Goal: Communication & Community: Answer question/provide support

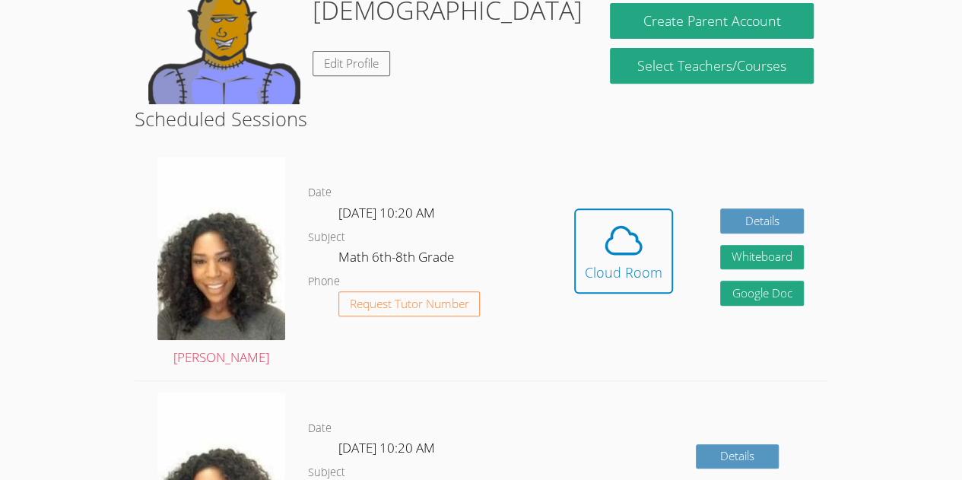
scroll to position [294, 0]
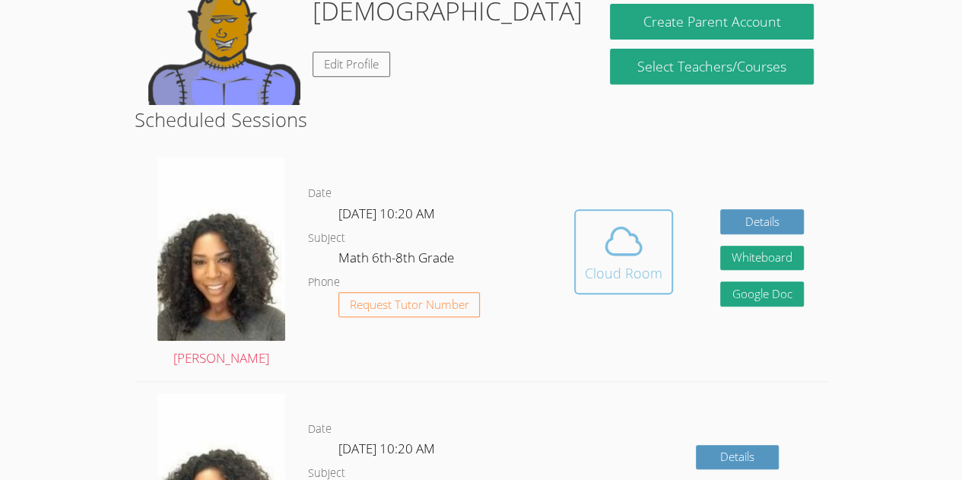
click at [619, 259] on icon at bounding box center [624, 241] width 43 height 43
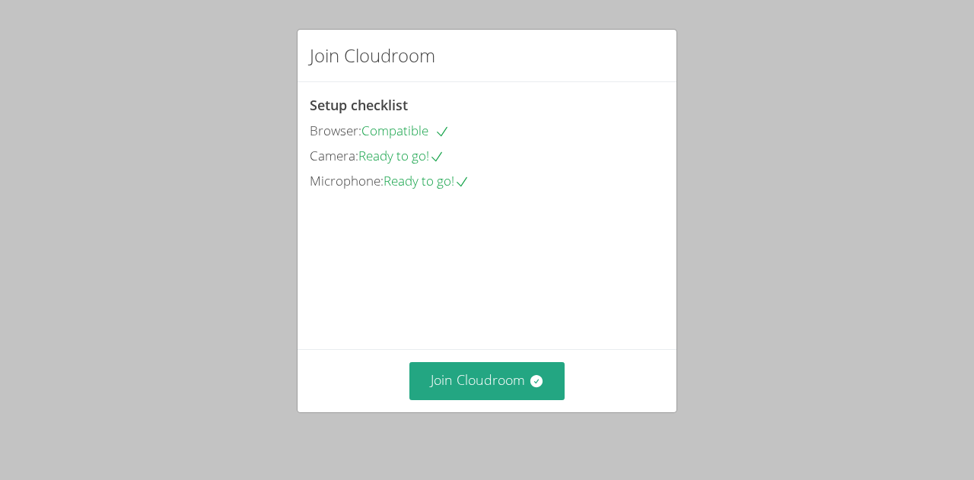
click at [493, 361] on div "Join Cloudroom" at bounding box center [486, 380] width 379 height 62
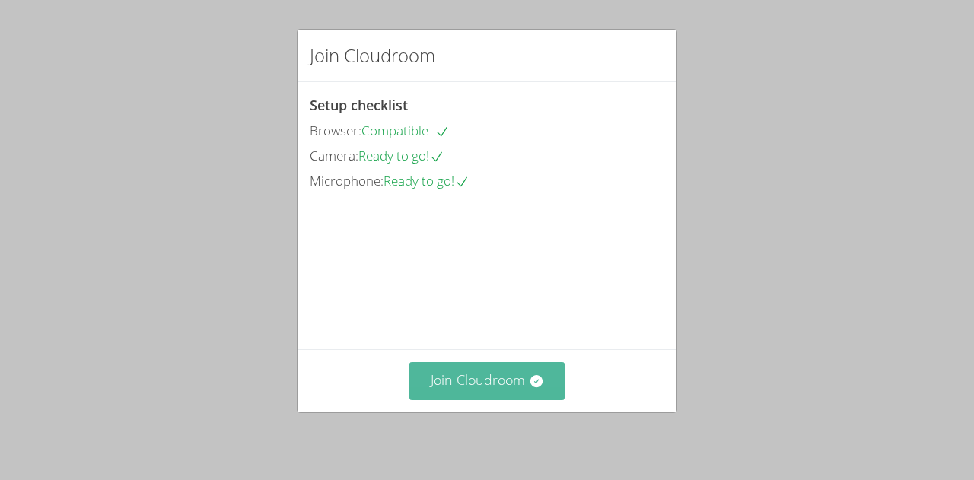
click at [493, 389] on button "Join Cloudroom" at bounding box center [487, 380] width 156 height 37
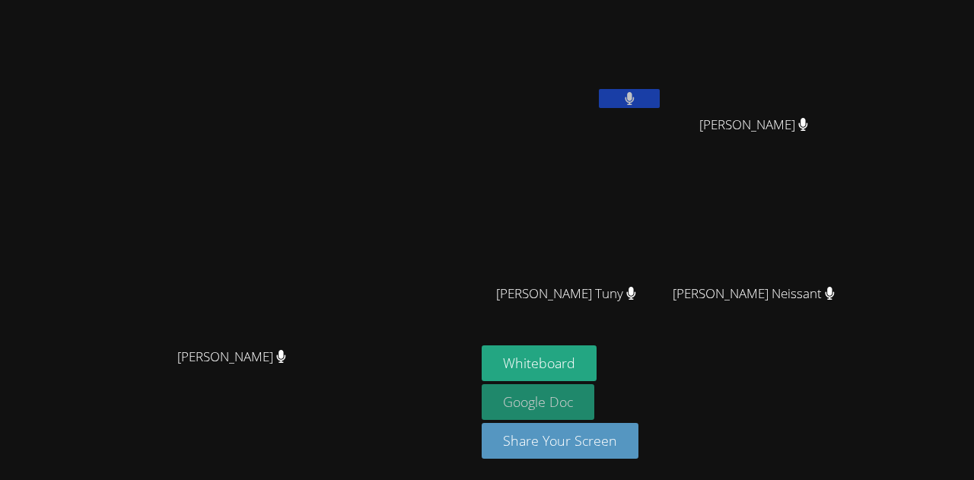
click at [594, 391] on link "Google Doc" at bounding box center [538, 402] width 113 height 36
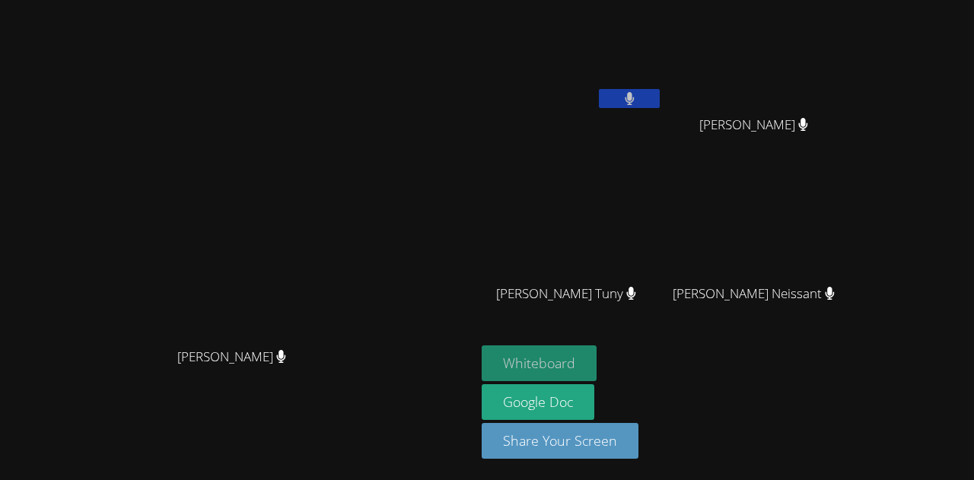
click at [596, 359] on button "Whiteboard" at bounding box center [539, 363] width 115 height 36
click at [596, 362] on button "Whiteboard" at bounding box center [539, 363] width 115 height 36
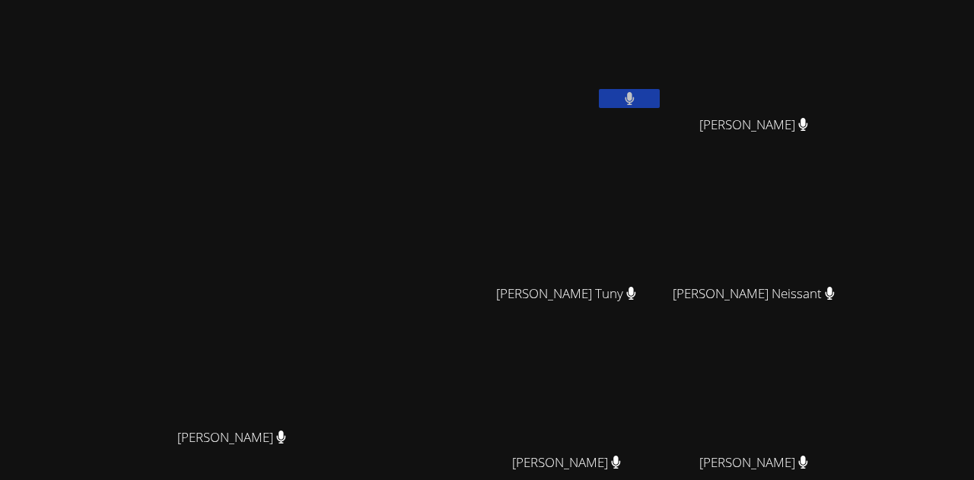
drag, startPoint x: 592, startPoint y: 0, endPoint x: 633, endPoint y: -92, distance: 100.8
click at [633, 0] on html "[PERSON_NAME] [PERSON_NAME] [PERSON_NAME] [PERSON_NAME] [PERSON_NAME] Dawensky …" at bounding box center [487, 240] width 974 height 480
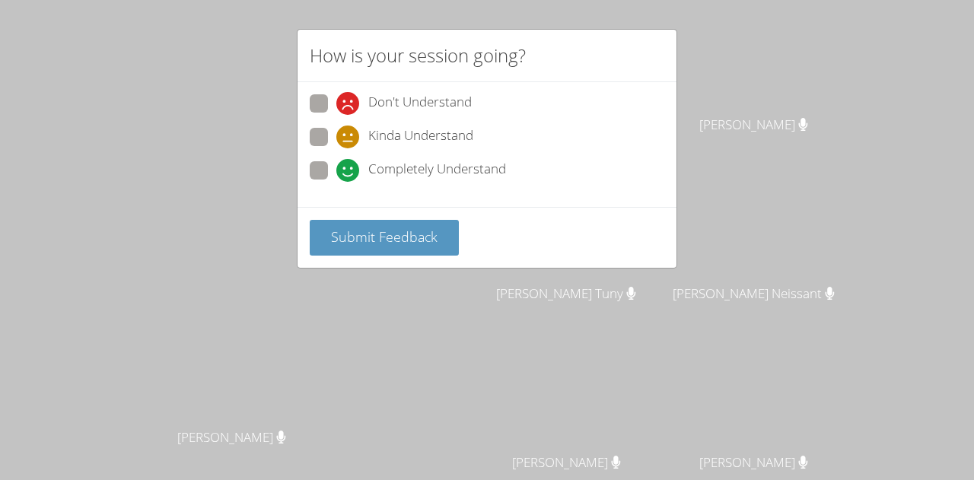
click at [329, 171] on label "Completely Understand" at bounding box center [408, 171] width 196 height 21
click at [336, 171] on input "Completely Understand" at bounding box center [342, 167] width 13 height 13
radio input "true"
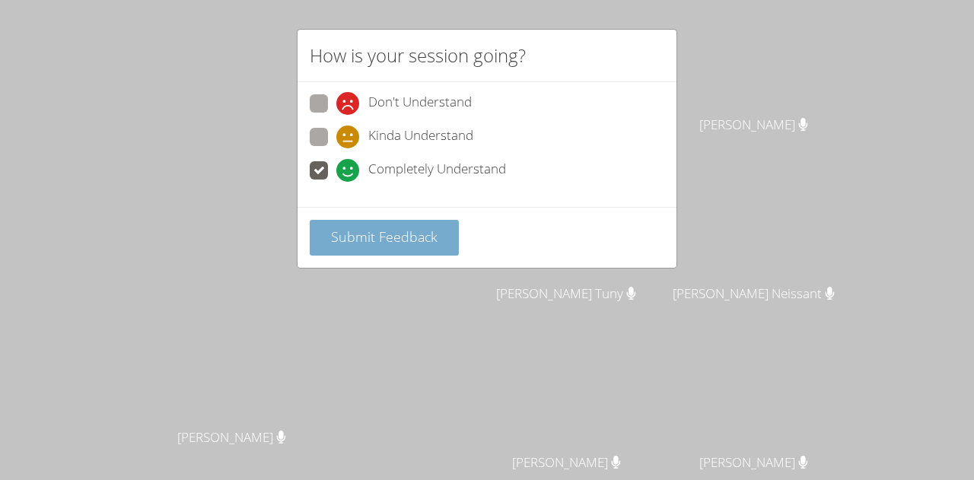
click at [383, 251] on button "Submit Feedback" at bounding box center [384, 238] width 149 height 36
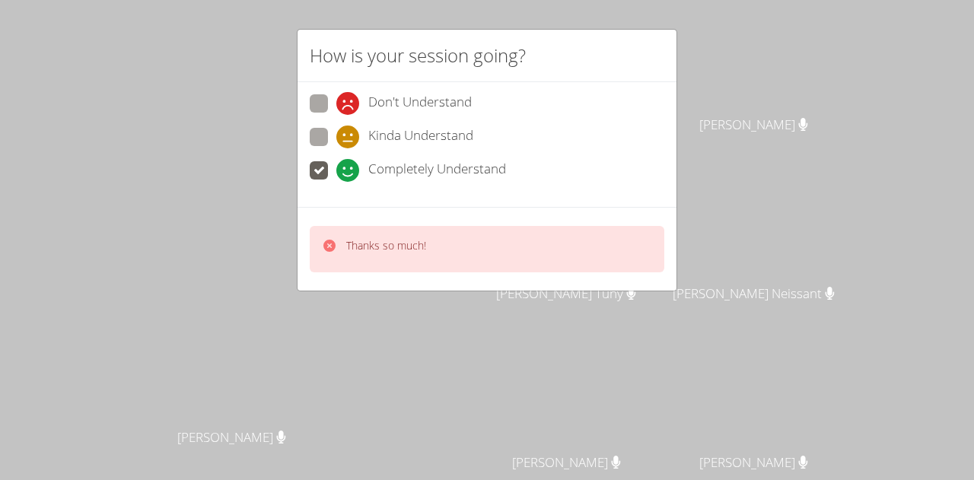
click at [332, 243] on video at bounding box center [238, 290] width 228 height 261
